Goal: Task Accomplishment & Management: Manage account settings

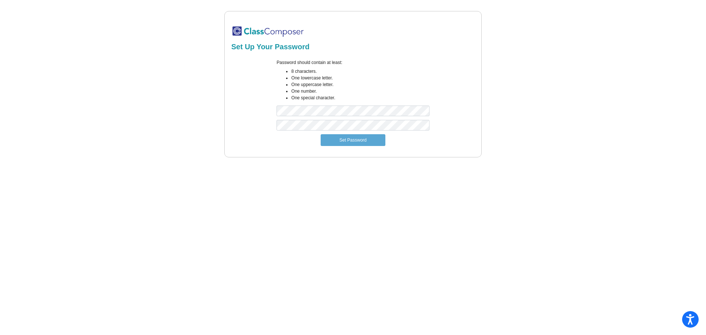
click at [270, 30] on img at bounding box center [267, 31] width 73 height 12
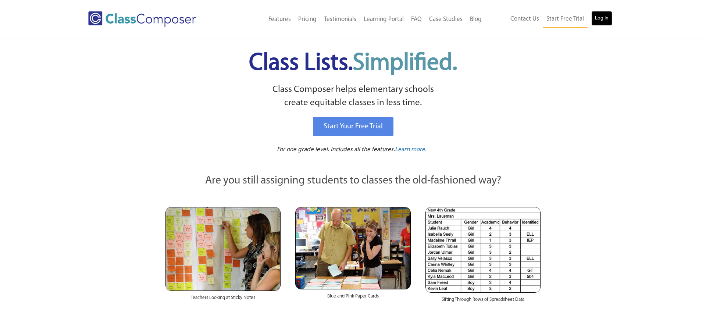
click at [607, 21] on link "Log In" at bounding box center [601, 18] width 21 height 15
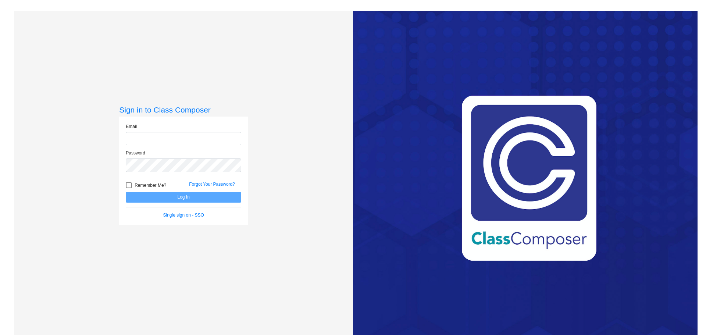
type input "cassie_naddell@lkstevens.wednet.edu"
click at [129, 184] on div at bounding box center [129, 185] width 6 height 6
click at [129, 188] on input "Remember Me?" at bounding box center [128, 188] width 0 height 0
checkbox input "true"
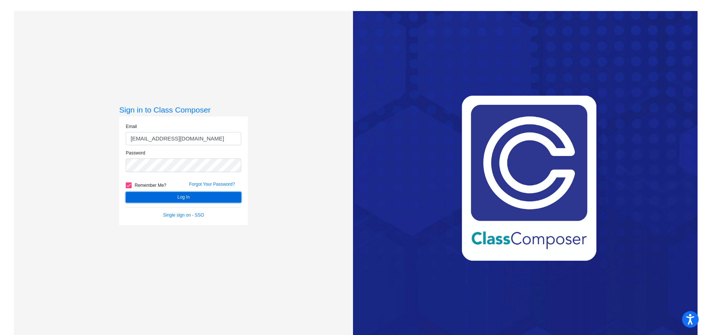
click at [160, 197] on button "Log In" at bounding box center [183, 197] width 115 height 11
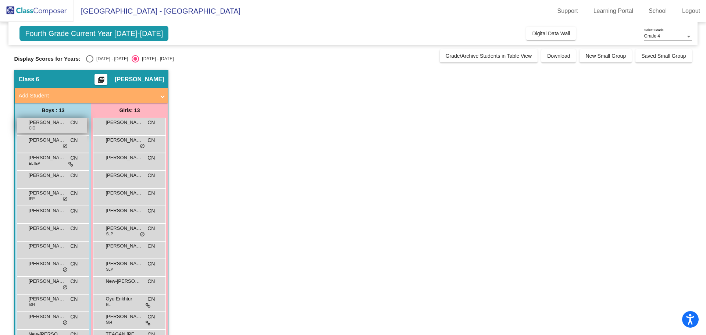
click at [52, 125] on span "AIDEN BANUELOS" at bounding box center [46, 122] width 37 height 7
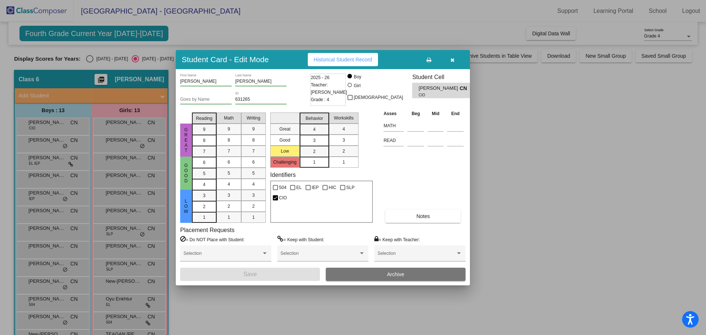
click at [364, 62] on span "Historical Student Record" at bounding box center [342, 60] width 58 height 6
click at [451, 58] on icon "button" at bounding box center [452, 59] width 4 height 5
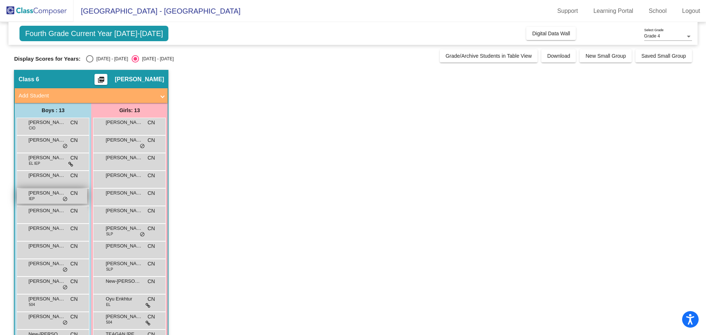
click at [57, 195] on span "BISHOP HOOVER" at bounding box center [46, 192] width 37 height 7
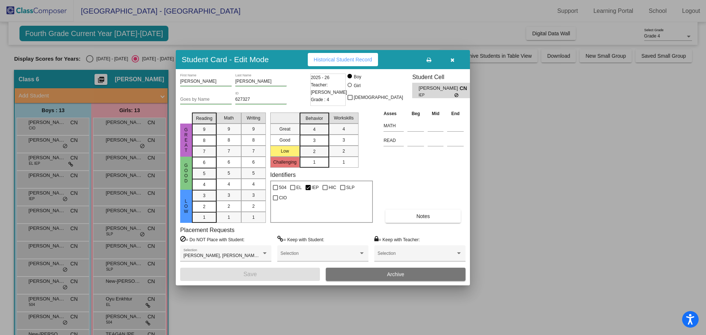
click at [449, 62] on button "button" at bounding box center [452, 59] width 24 height 13
